Goal: Information Seeking & Learning: Learn about a topic

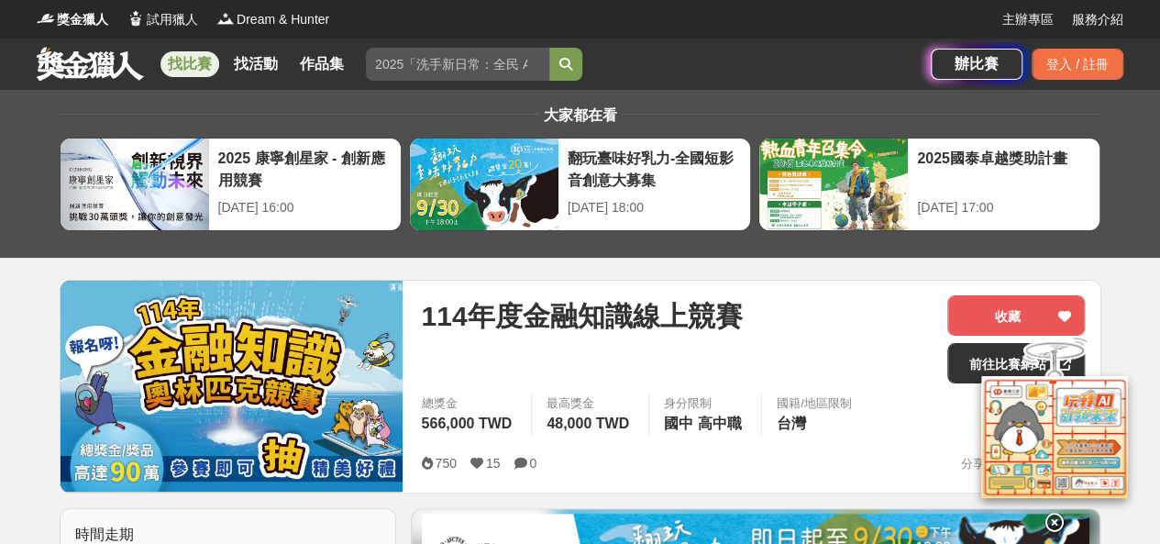
click at [802, 340] on div "114年度金融知識線上競賽" at bounding box center [677, 339] width 512 height 88
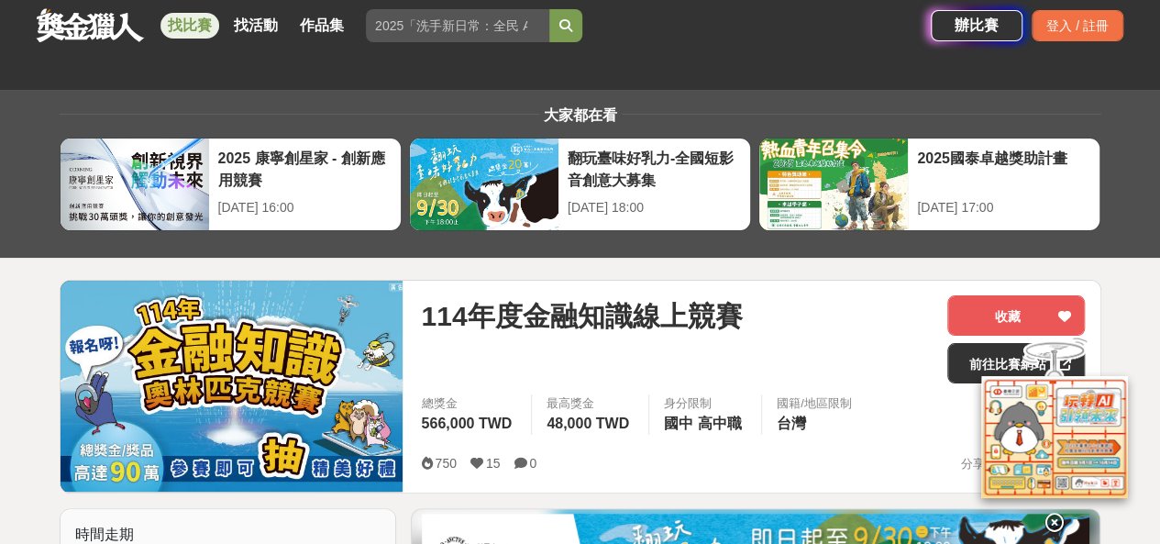
scroll to position [92, 0]
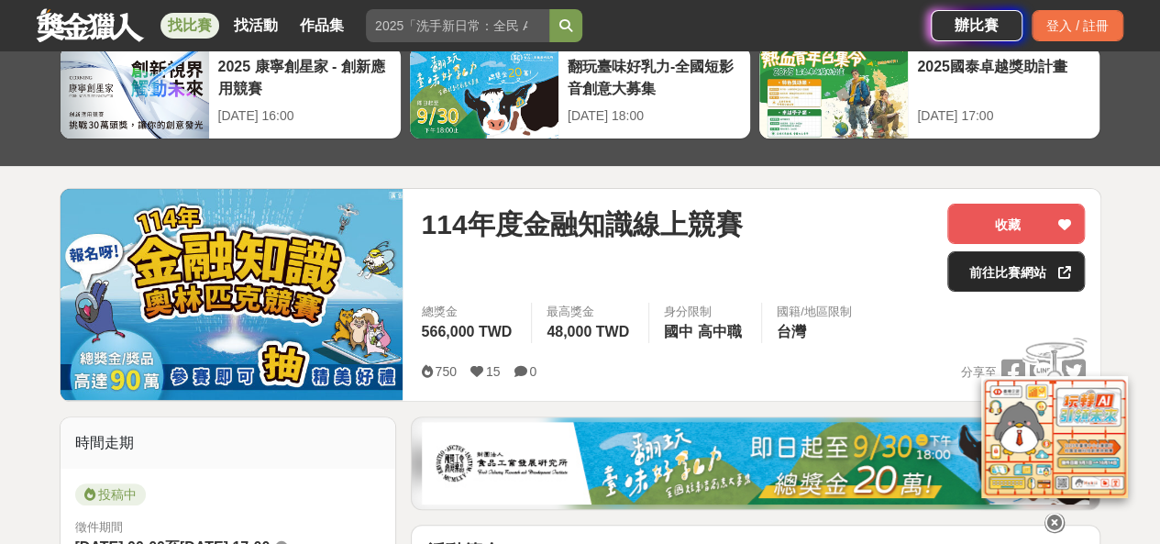
click at [999, 268] on link "前往比賽網站" at bounding box center [1016, 271] width 138 height 40
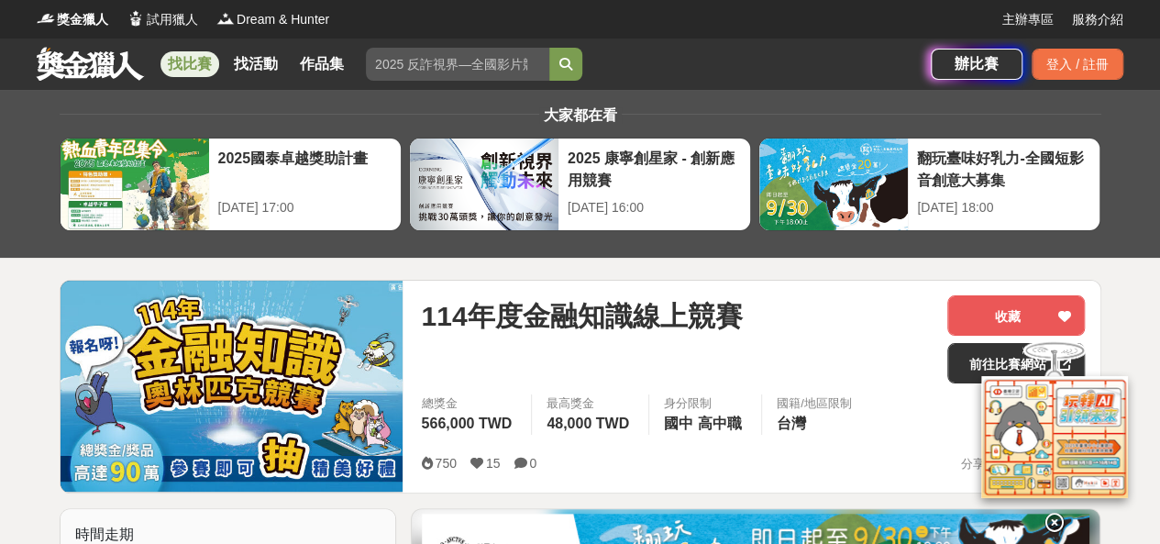
click at [199, 70] on link "找比賽" at bounding box center [189, 64] width 59 height 26
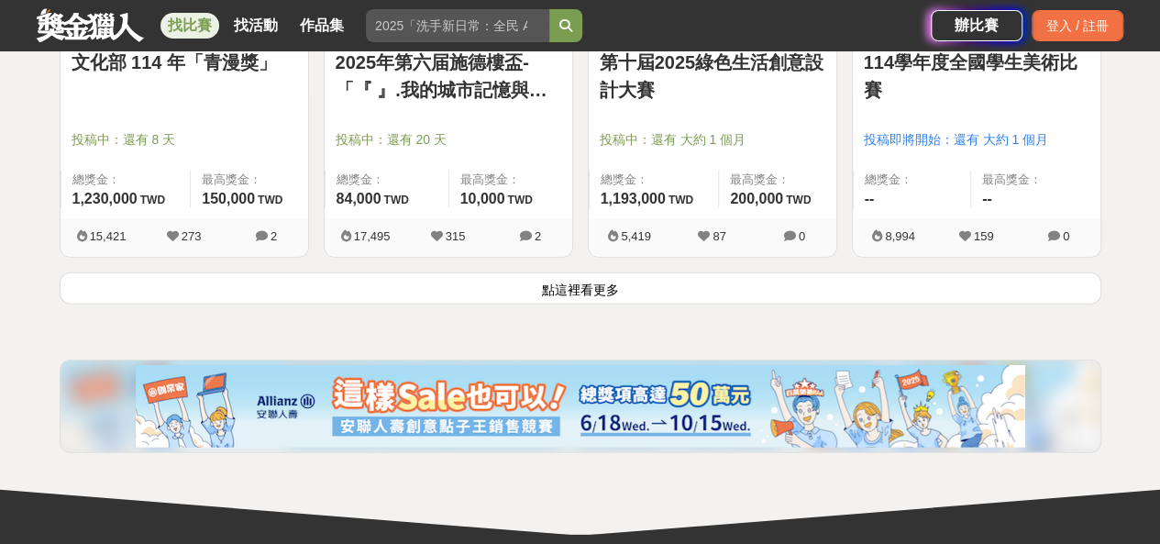
scroll to position [2476, 0]
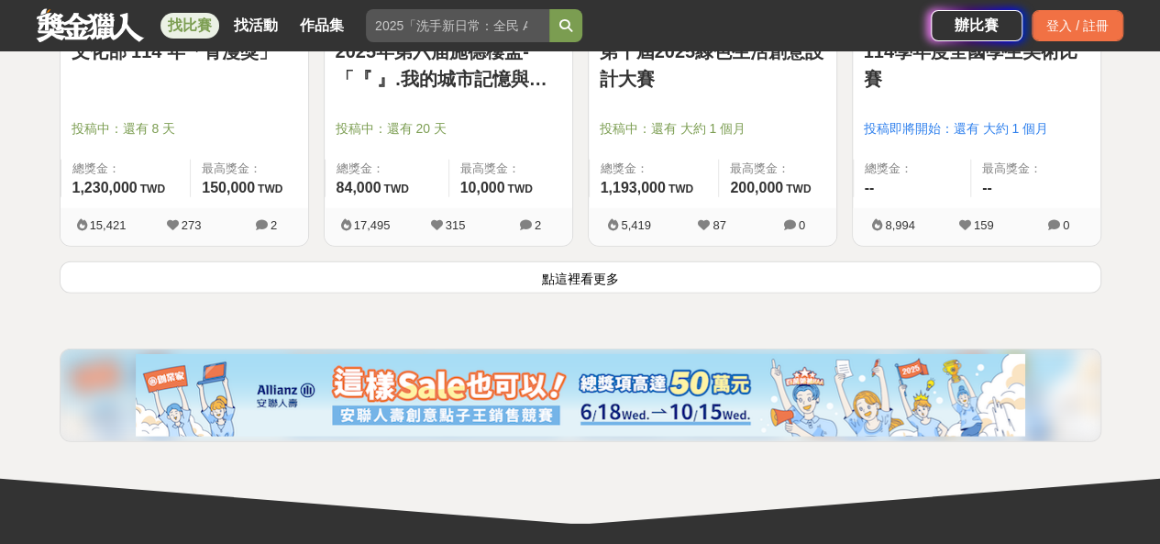
click at [655, 267] on button "點這裡看更多" at bounding box center [581, 277] width 1042 height 32
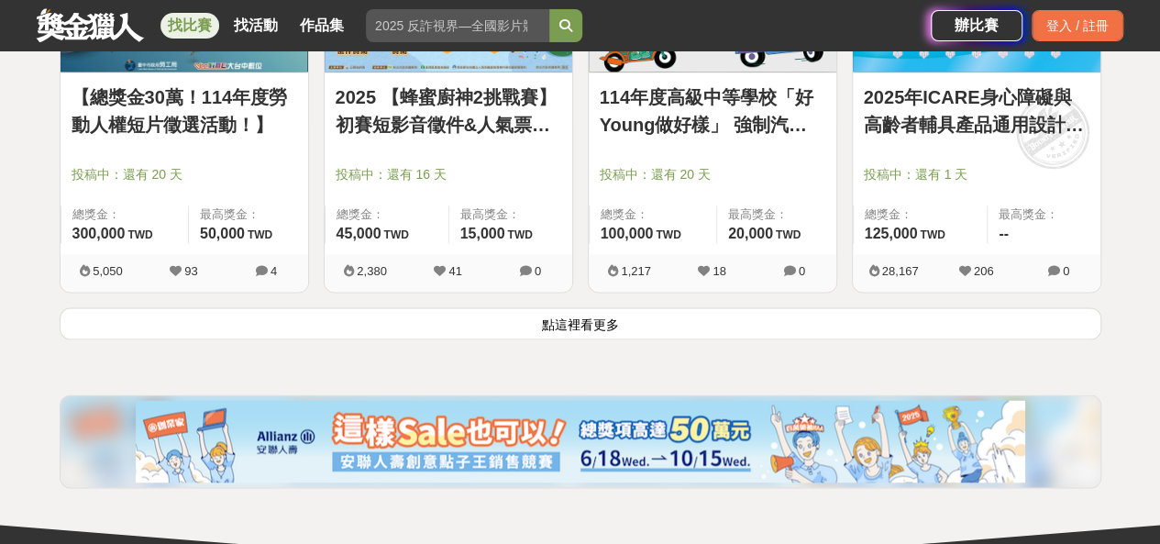
scroll to position [4768, 0]
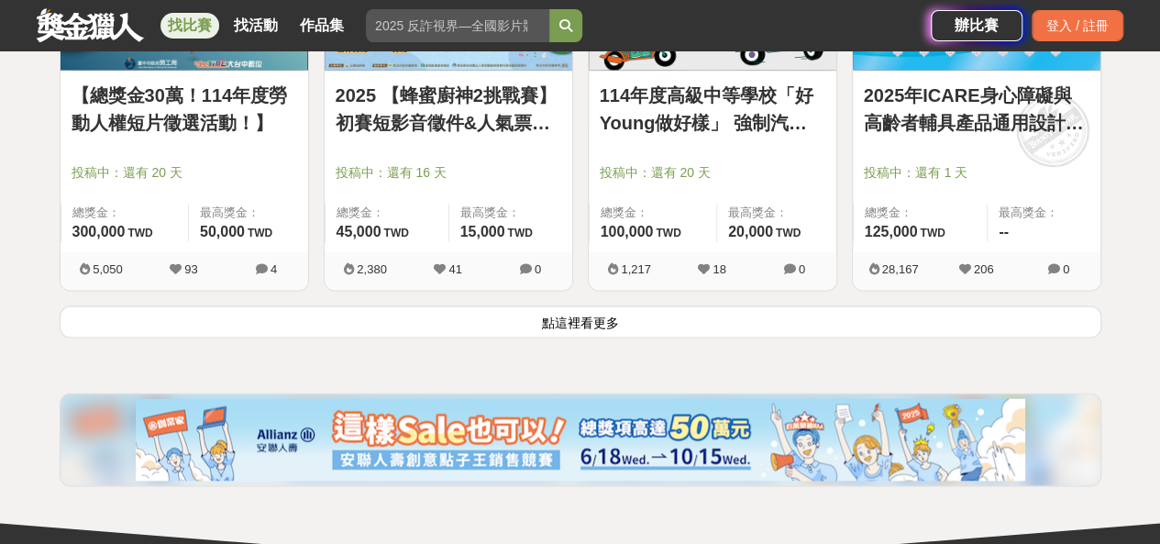
click at [614, 317] on button "點這裡看更多" at bounding box center [581, 321] width 1042 height 32
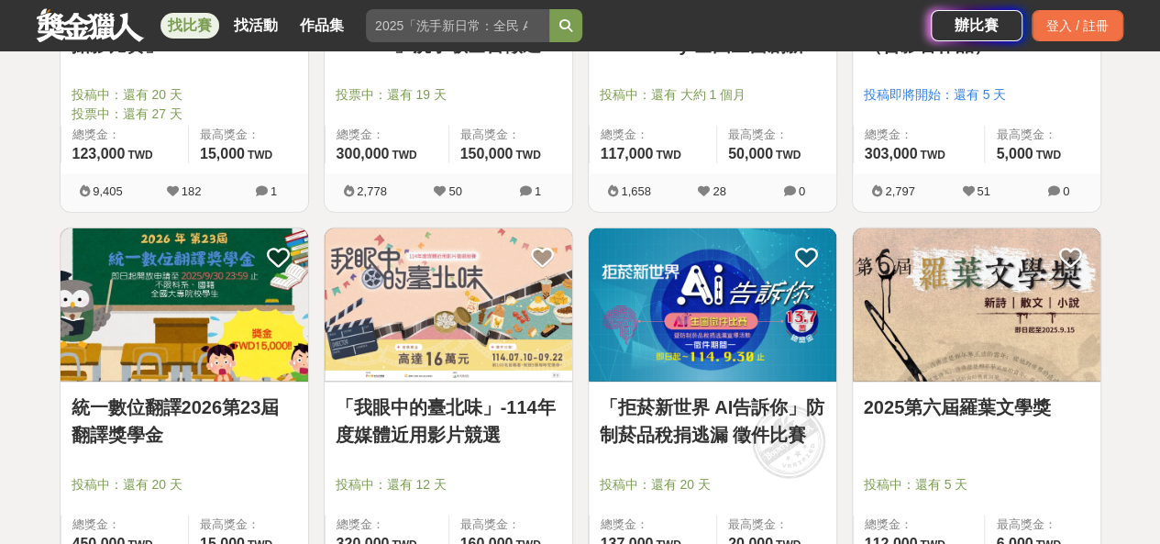
scroll to position [5776, 0]
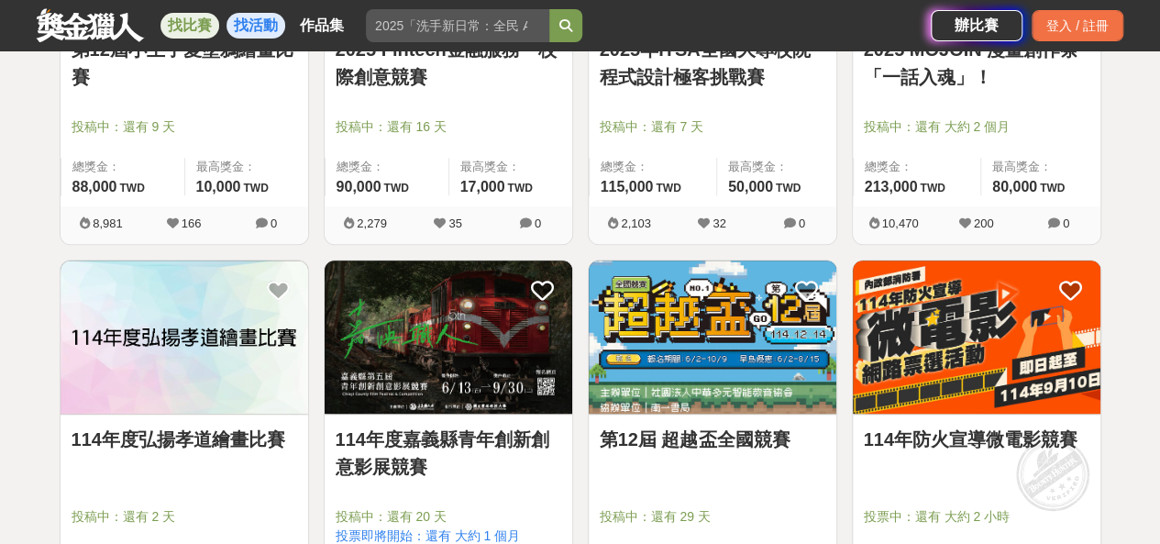
click at [255, 22] on link "找活動" at bounding box center [255, 26] width 59 height 26
